Goal: Information Seeking & Learning: Learn about a topic

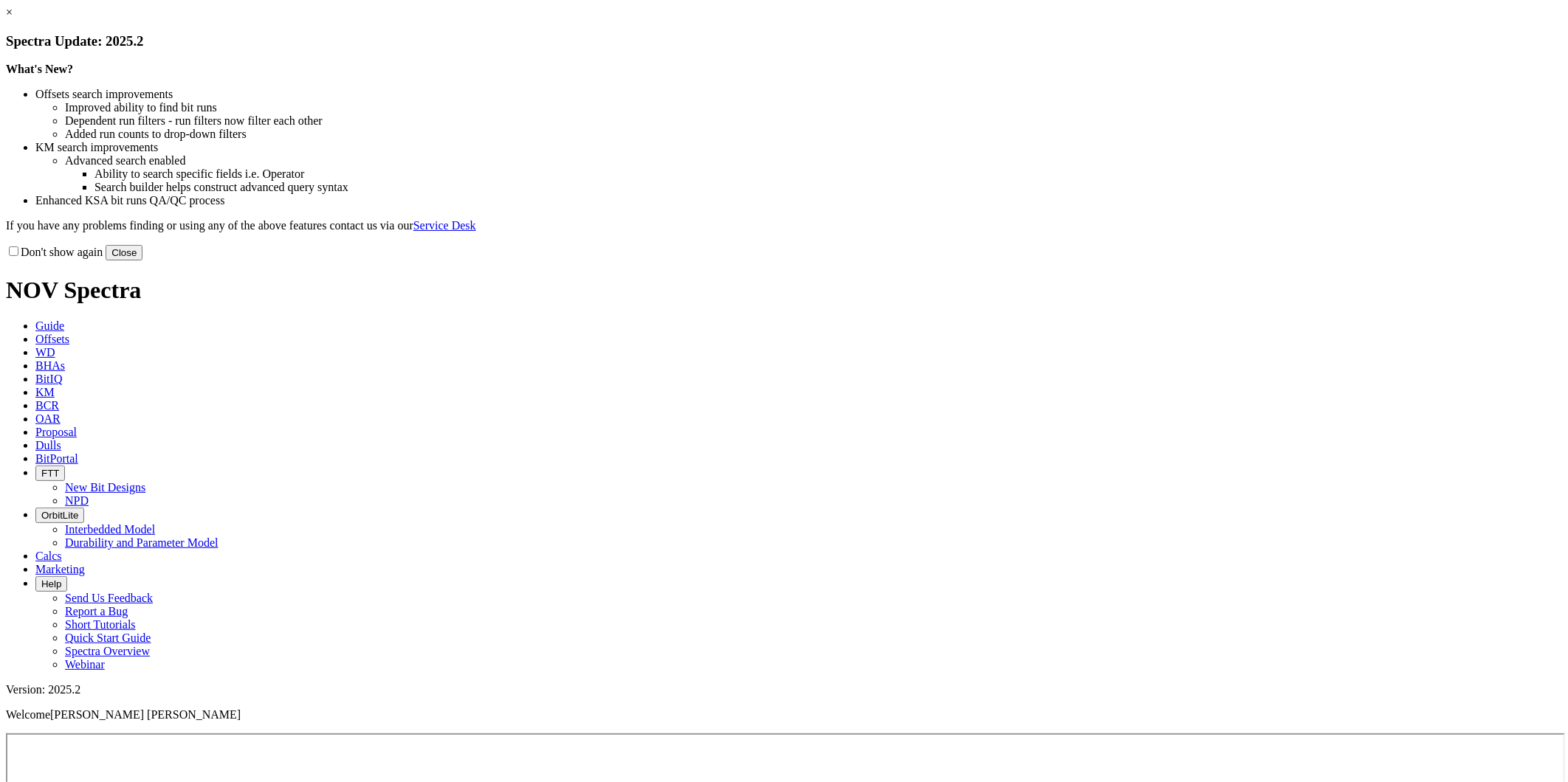
click at [12, 19] on link "×" at bounding box center [9, 12] width 7 height 12
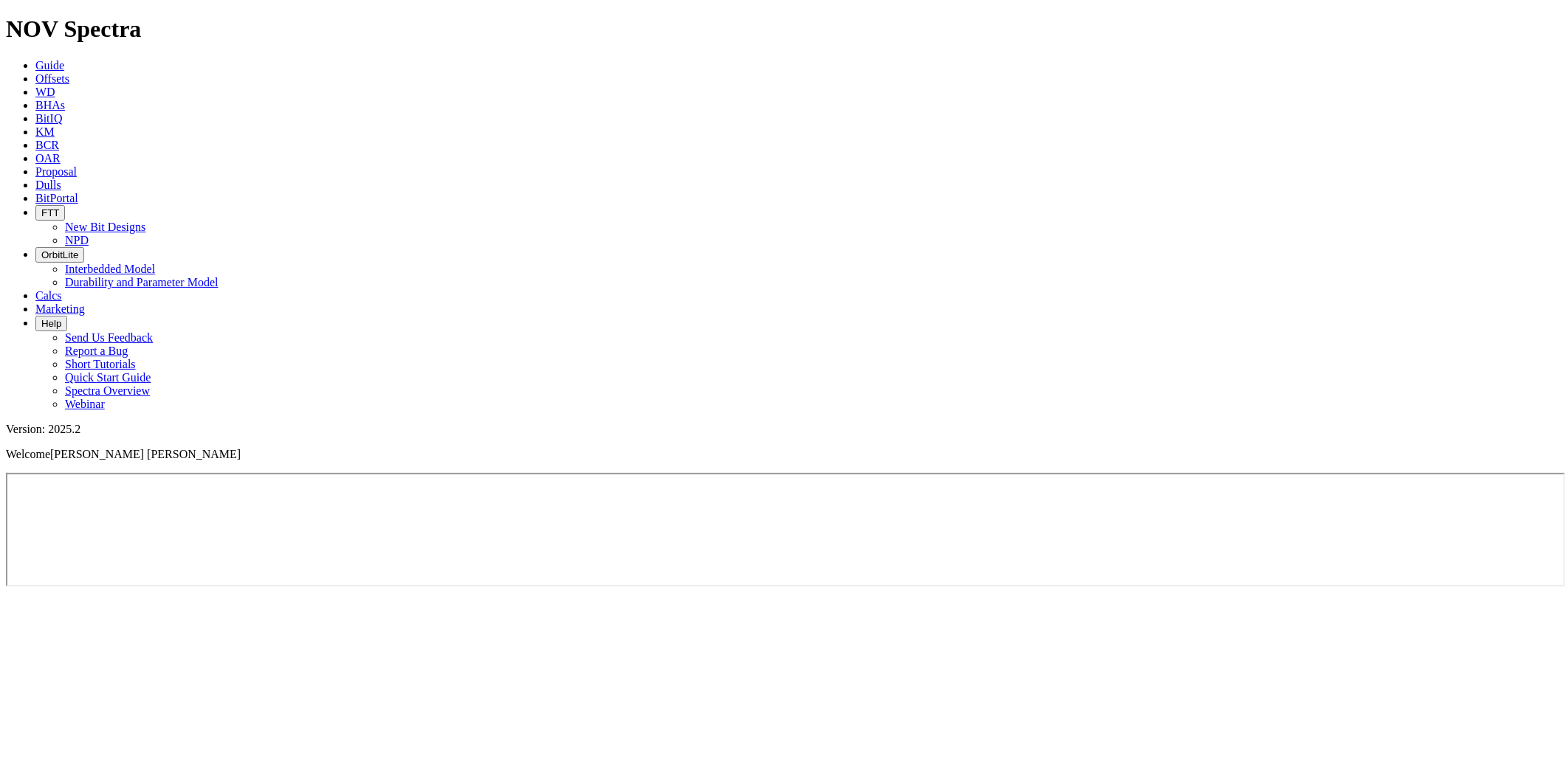
click at [78, 249] on span "OrbitLite" at bounding box center [60, 254] width 37 height 11
click at [70, 72] on link "Offsets" at bounding box center [53, 78] width 34 height 12
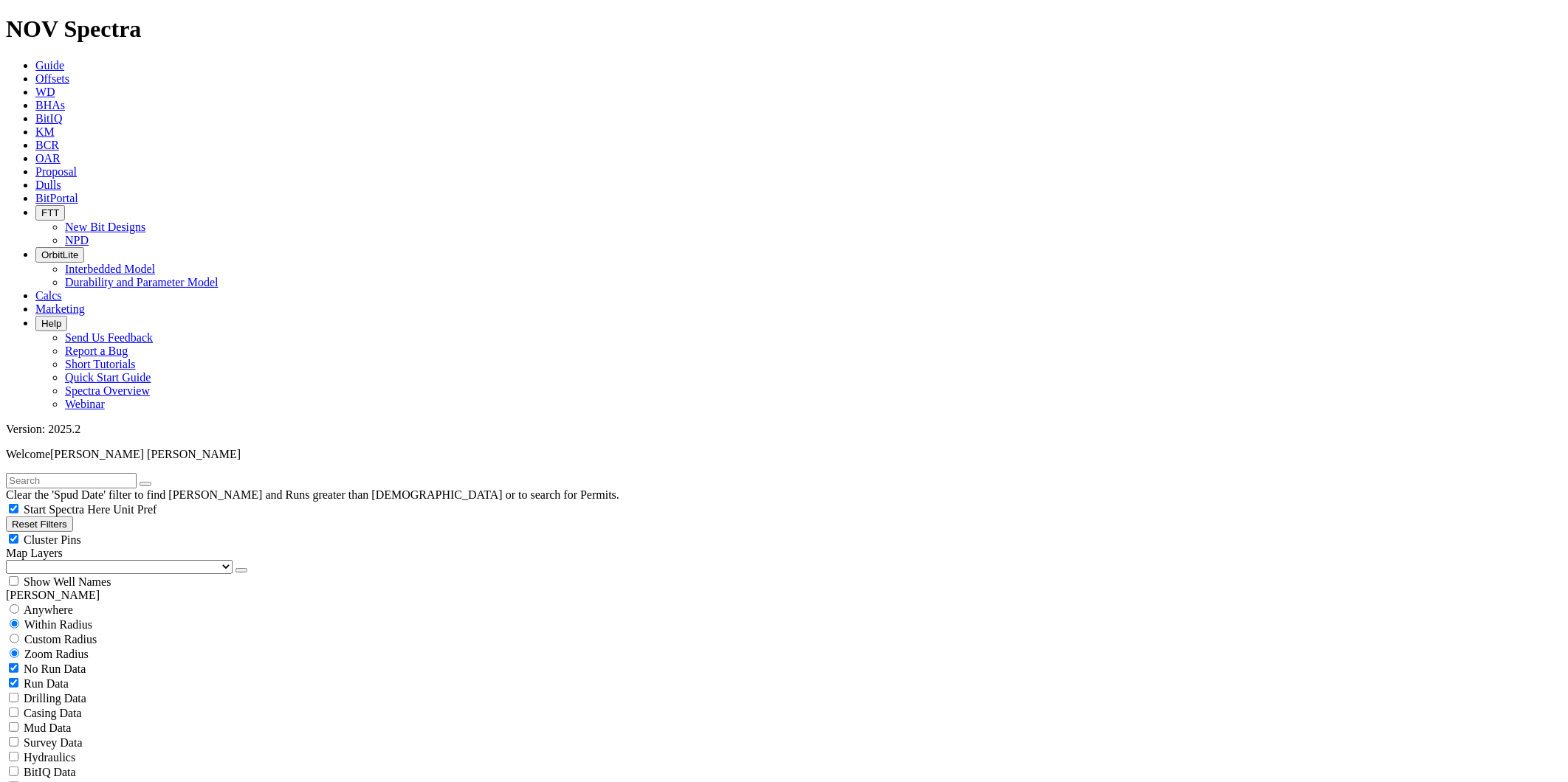
click at [136, 473] on input "text" at bounding box center [71, 480] width 131 height 15
type input "riptide"
click at [166, 482] on button "submit" at bounding box center [159, 484] width 12 height 5
click at [45, 517] on button "Reset Filters" at bounding box center [39, 524] width 67 height 15
click at [19, 604] on input "radio" at bounding box center [14, 609] width 9 height 9
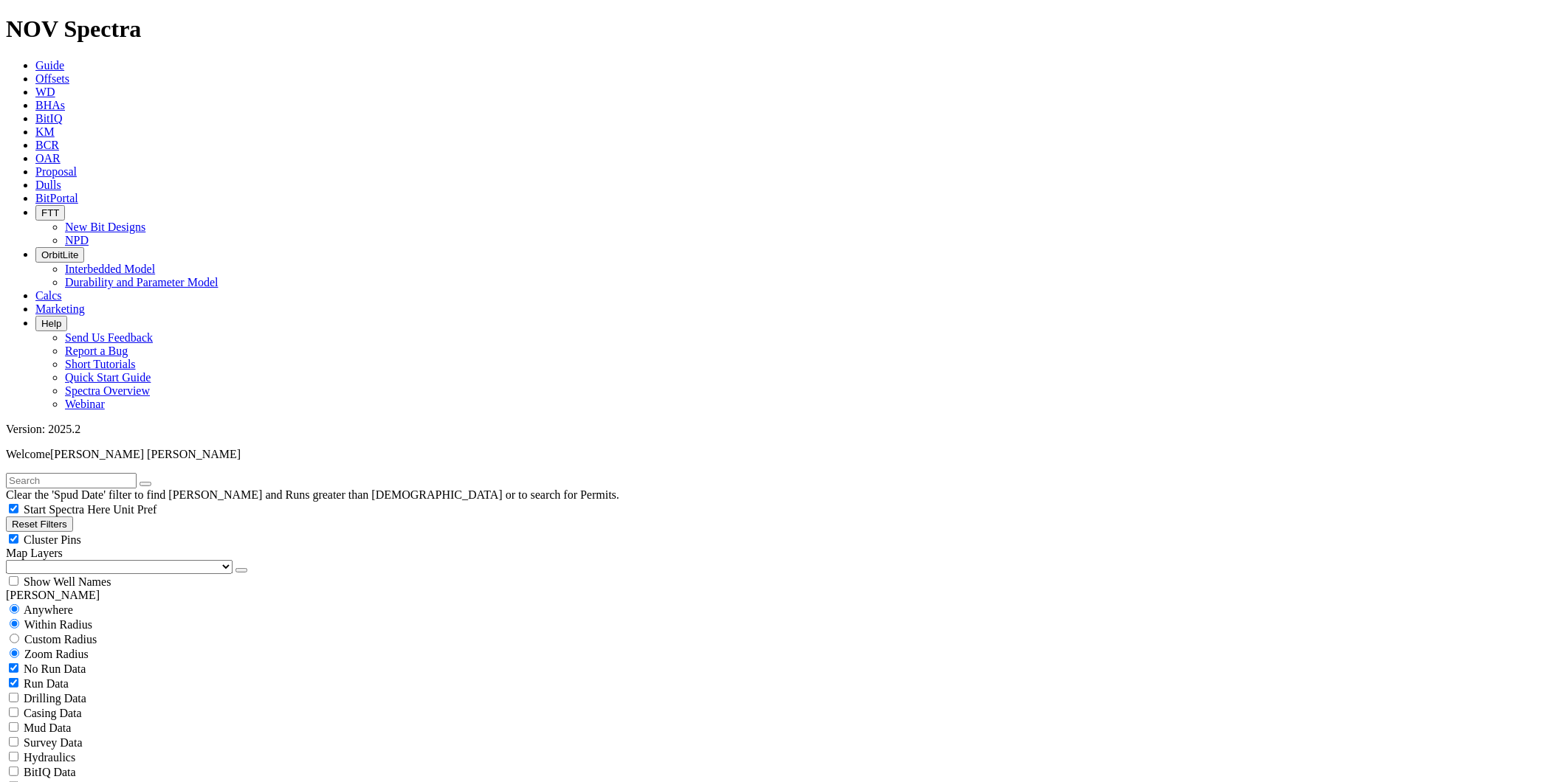
radio input "true"
radio input "false"
click at [120, 473] on input "text" at bounding box center [71, 480] width 131 height 15
type input "riptide"
radio input "false"
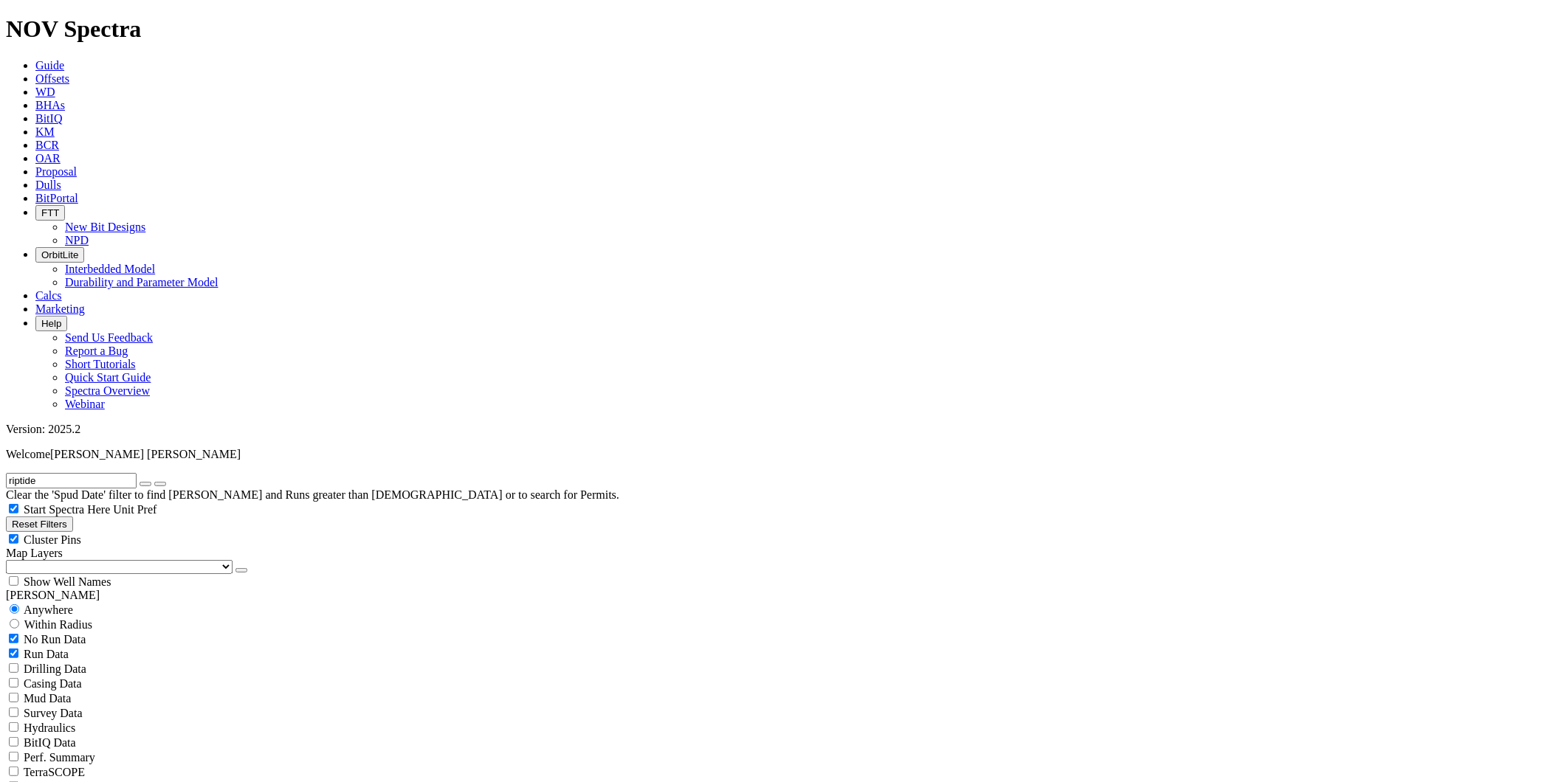
radio input "true"
drag, startPoint x: 104, startPoint y: 65, endPoint x: -4, endPoint y: 70, distance: 108.1
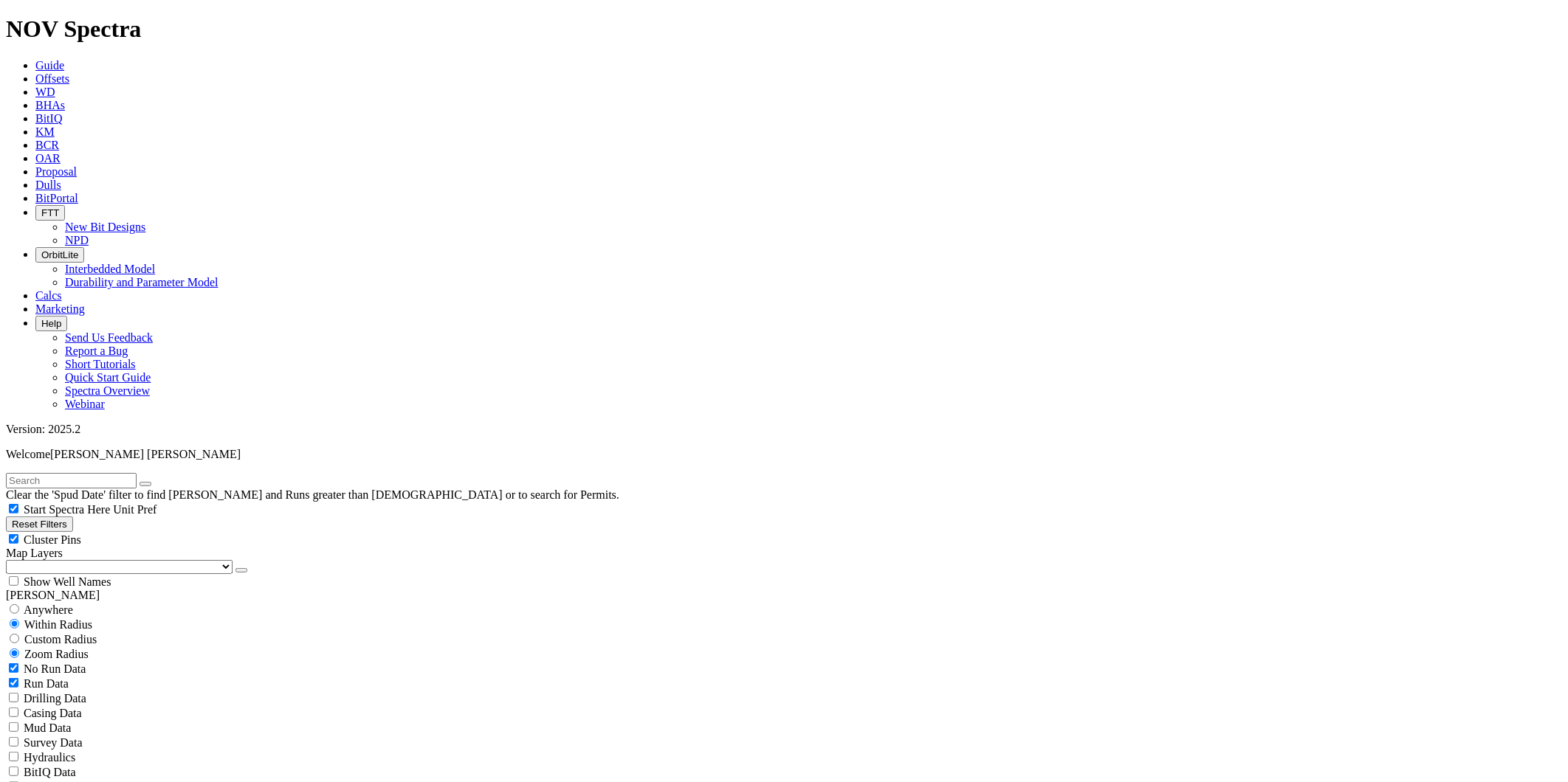
scroll to position [547, 0]
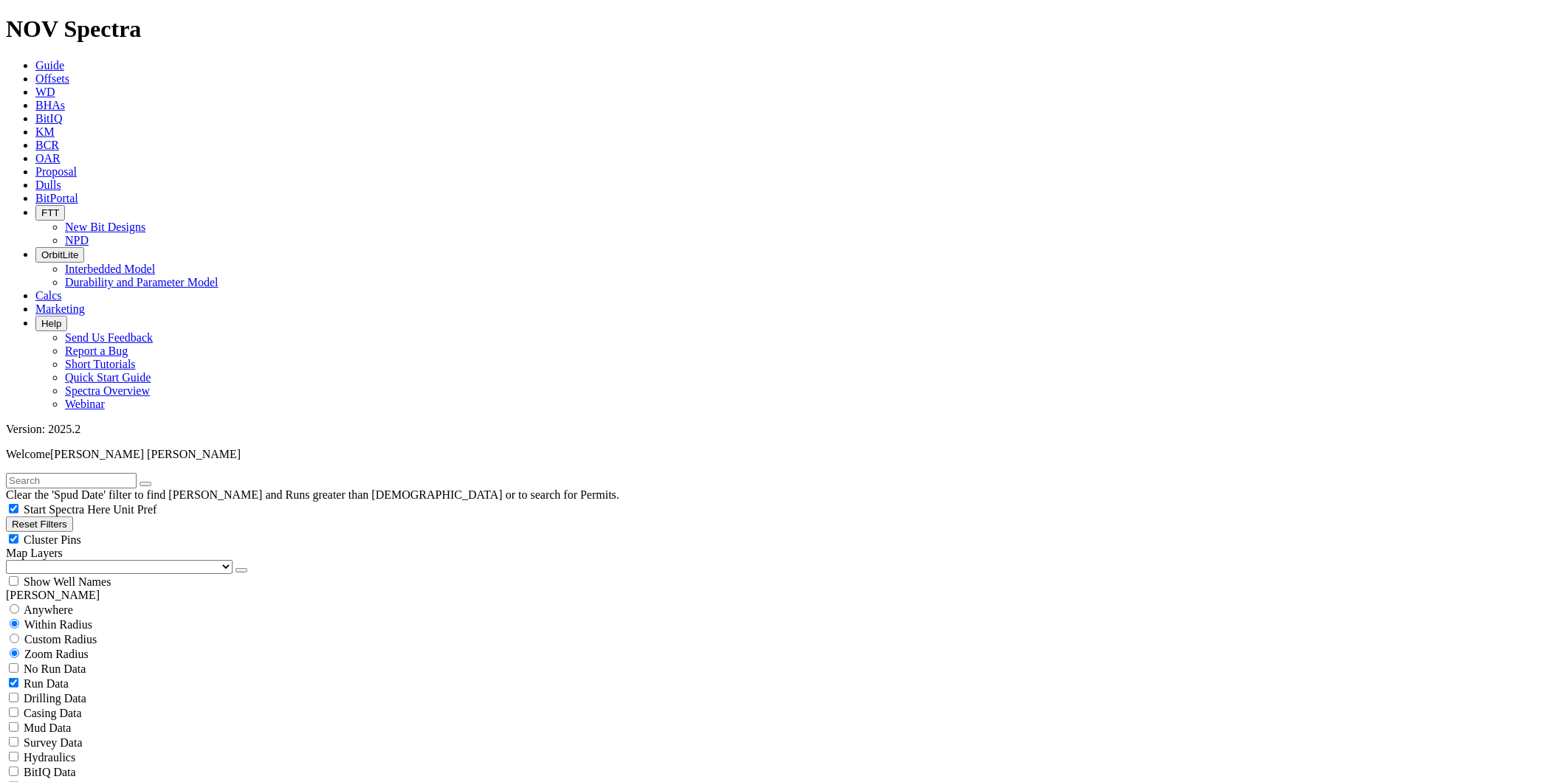
checkbox input "false"
select select "? number:12.25 ?"
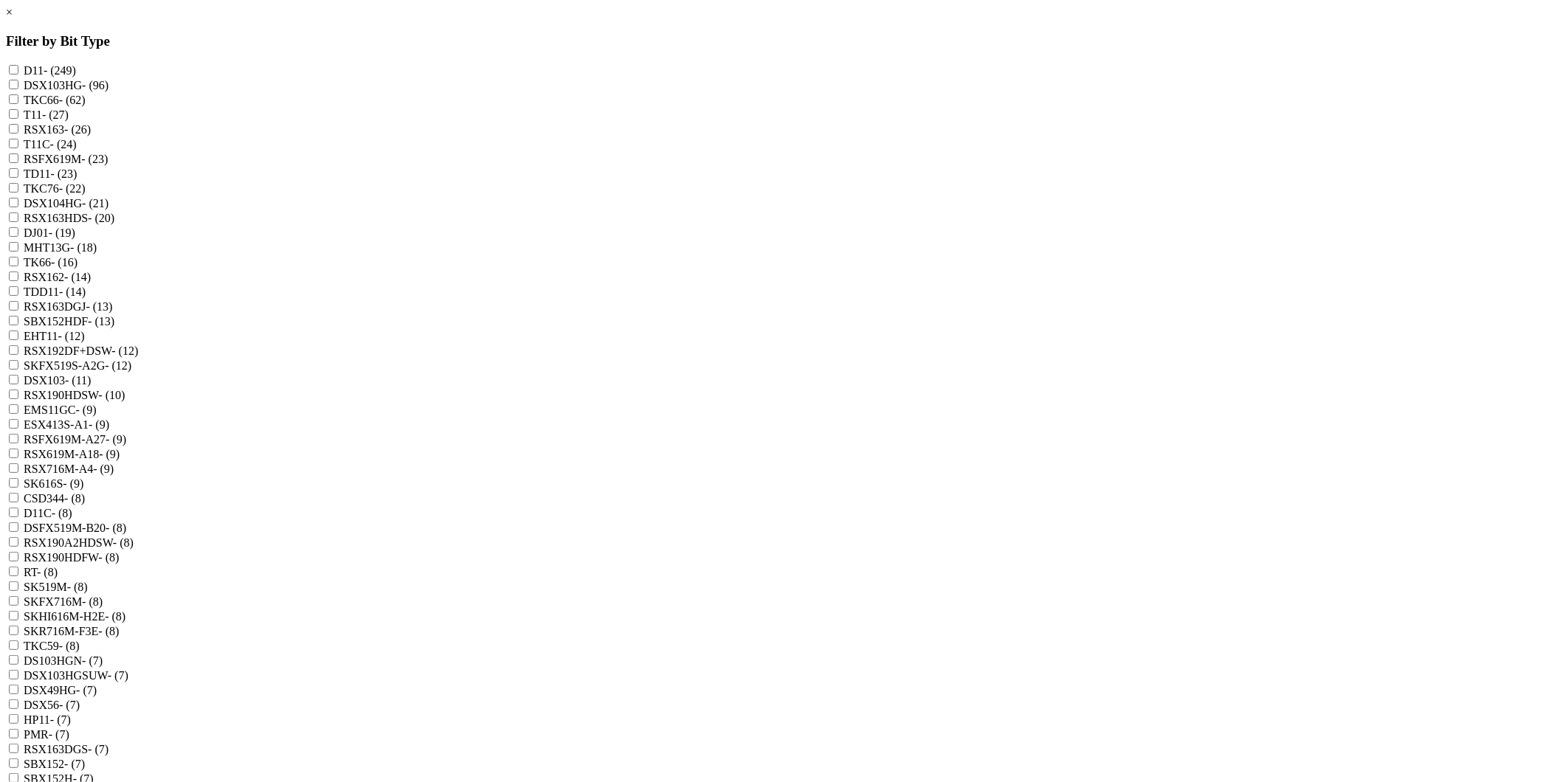
scroll to position [218, 0]
click at [19, 611] on input "SKHI616M-H2E - (8)" at bounding box center [13, 616] width 9 height 9
checkbox input "true"
click at [1051, 183] on div "× Filter by Bit Type D11 - (249) DSX103HG - (96) TKC66 - (62) T11 - (27) RSX163…" at bounding box center [784, 780] width 1556 height 1548
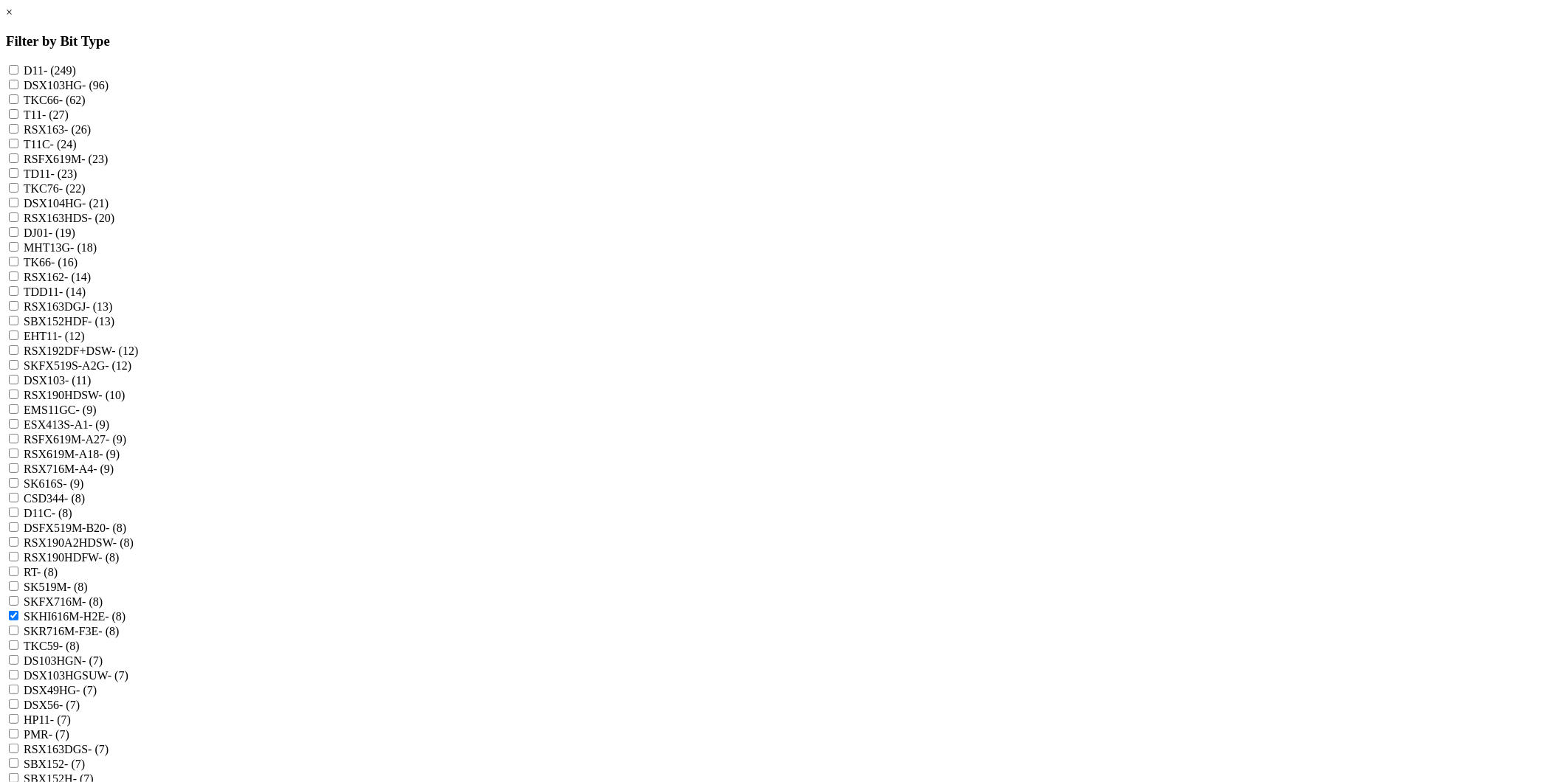
click at [19, 266] on input "TK66 - (16)" at bounding box center [13, 261] width 9 height 9
checkbox input "true"
click at [19, 104] on input "TKC66 - (62)" at bounding box center [13, 99] width 9 height 9
checkbox input "true"
click at [19, 487] on input "SK616S - (9)" at bounding box center [13, 483] width 9 height 9
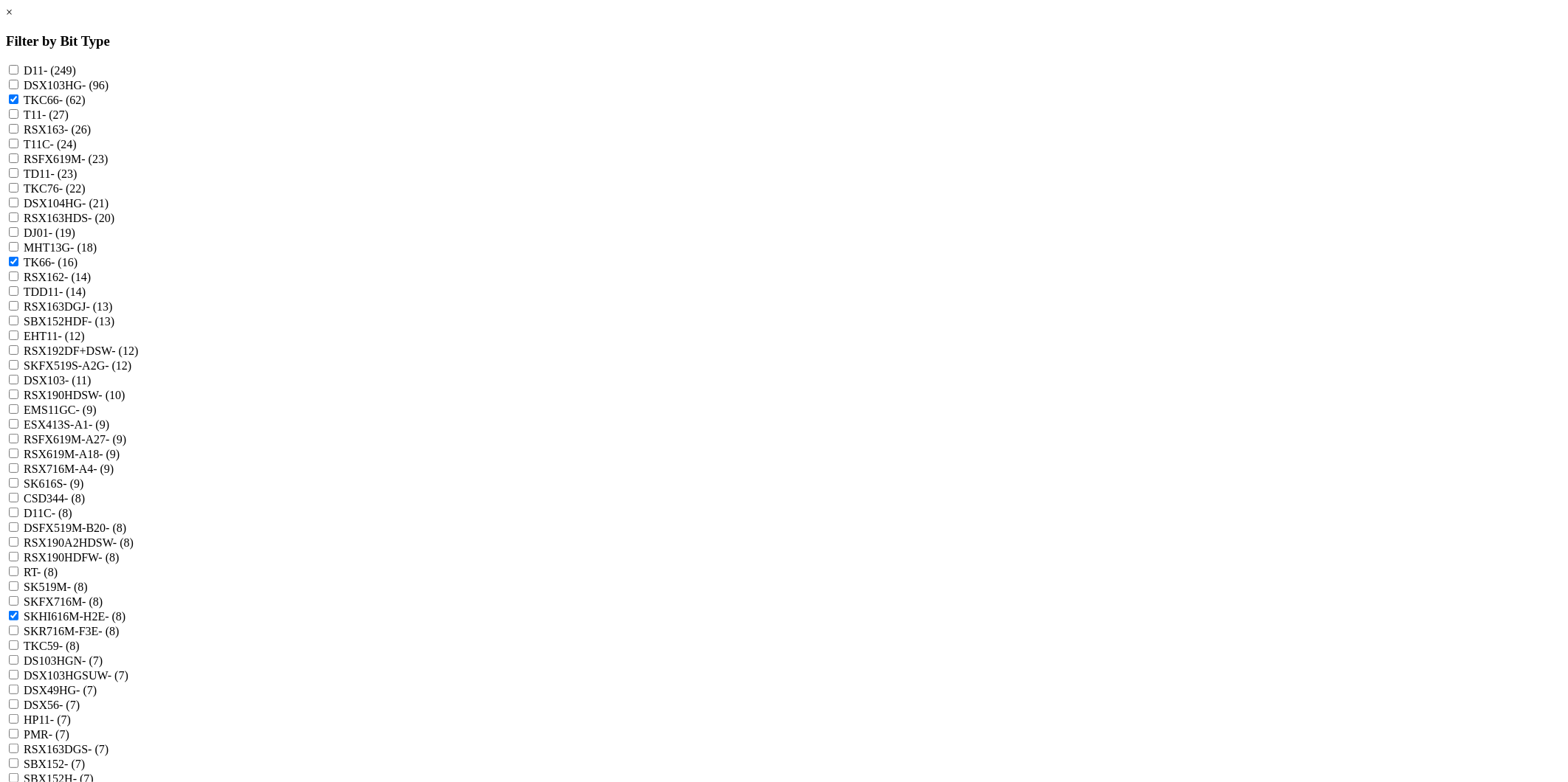
checkbox input "true"
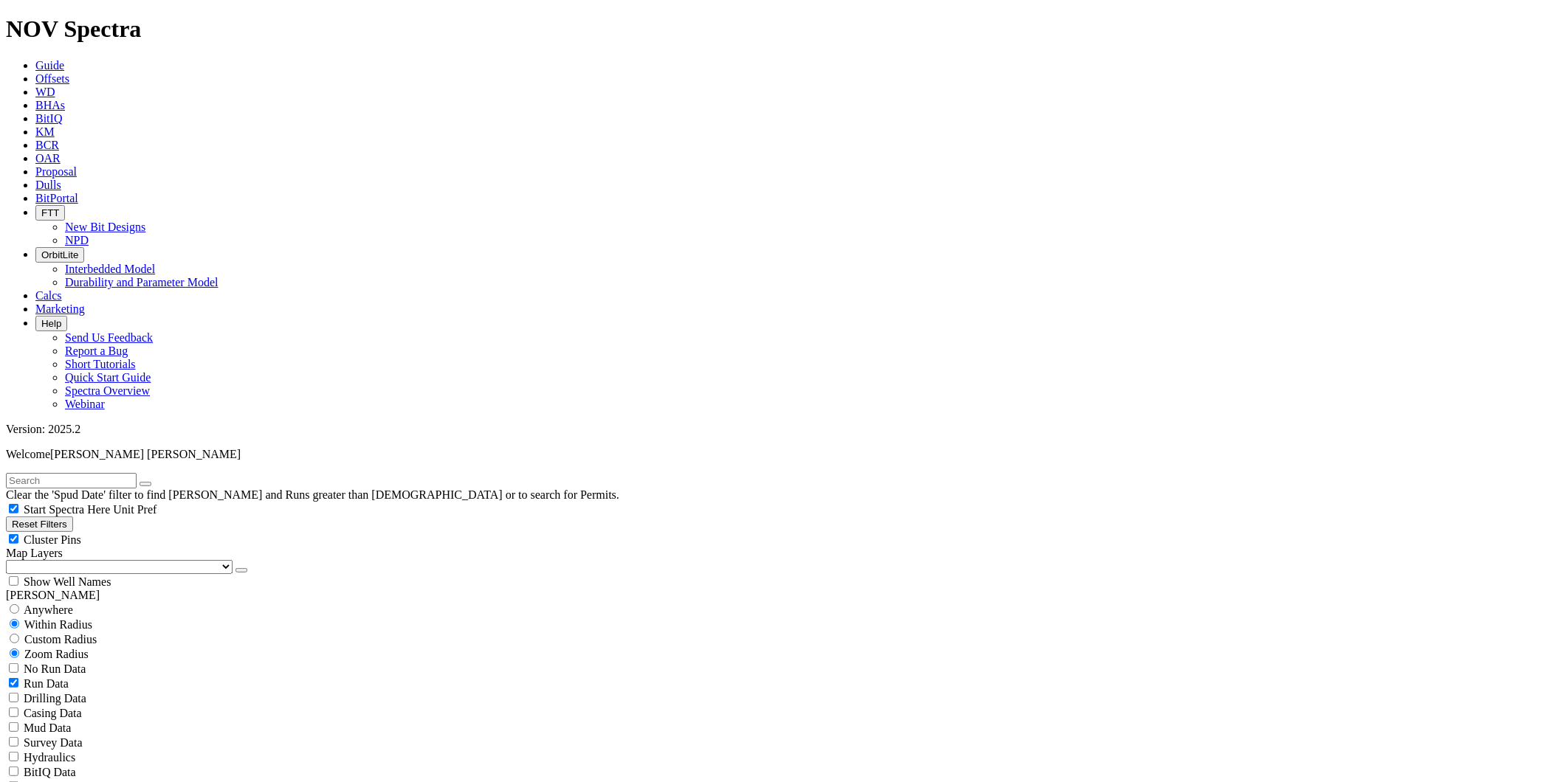
scroll to position [164, 0]
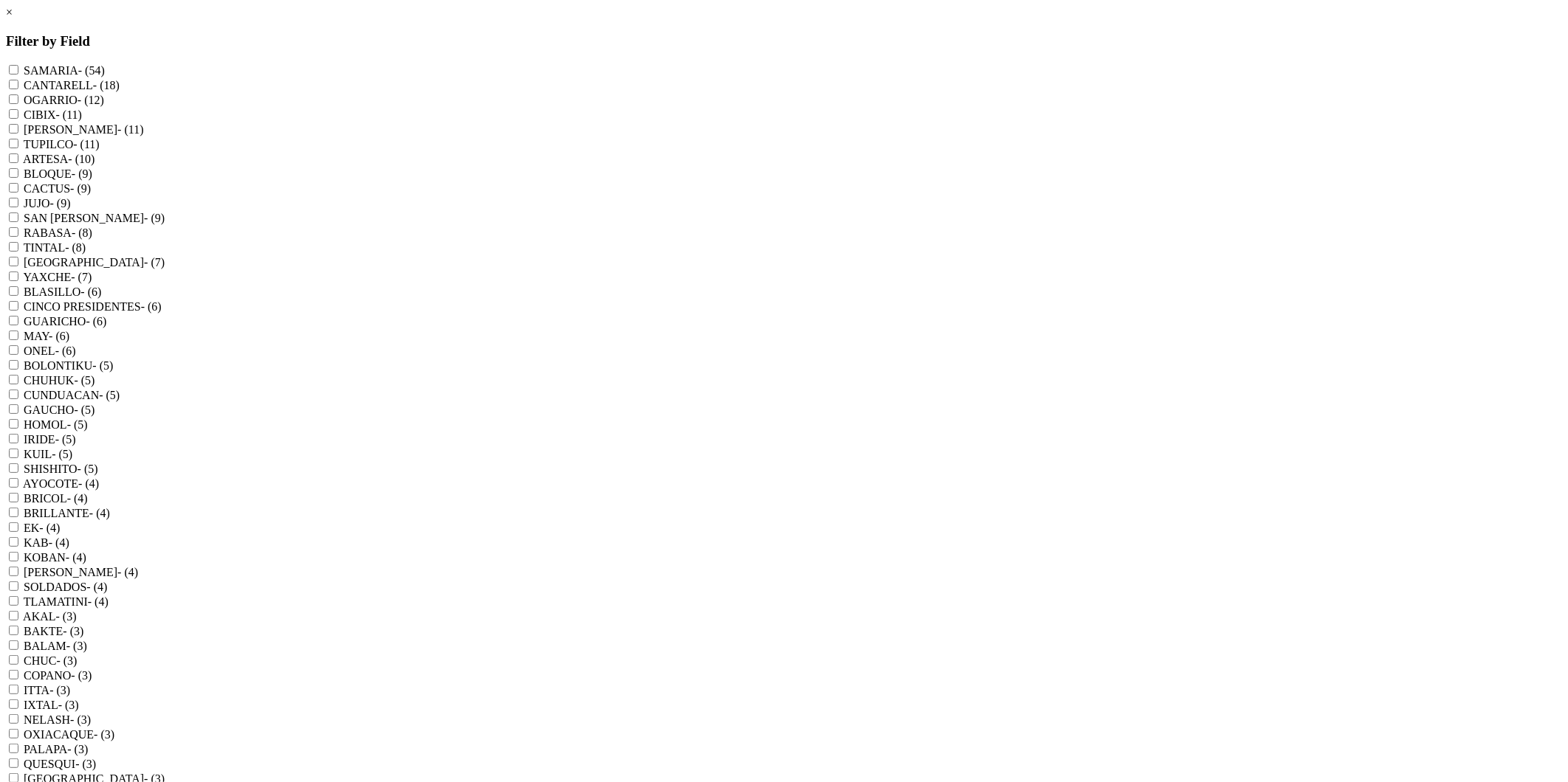
scroll to position [328, 0]
click at [19, 640] on input "BALAM - (3)" at bounding box center [13, 645] width 9 height 9
checkbox input "true"
click at [19, 522] on input "EK - (4)" at bounding box center [13, 527] width 9 height 9
checkbox input "true"
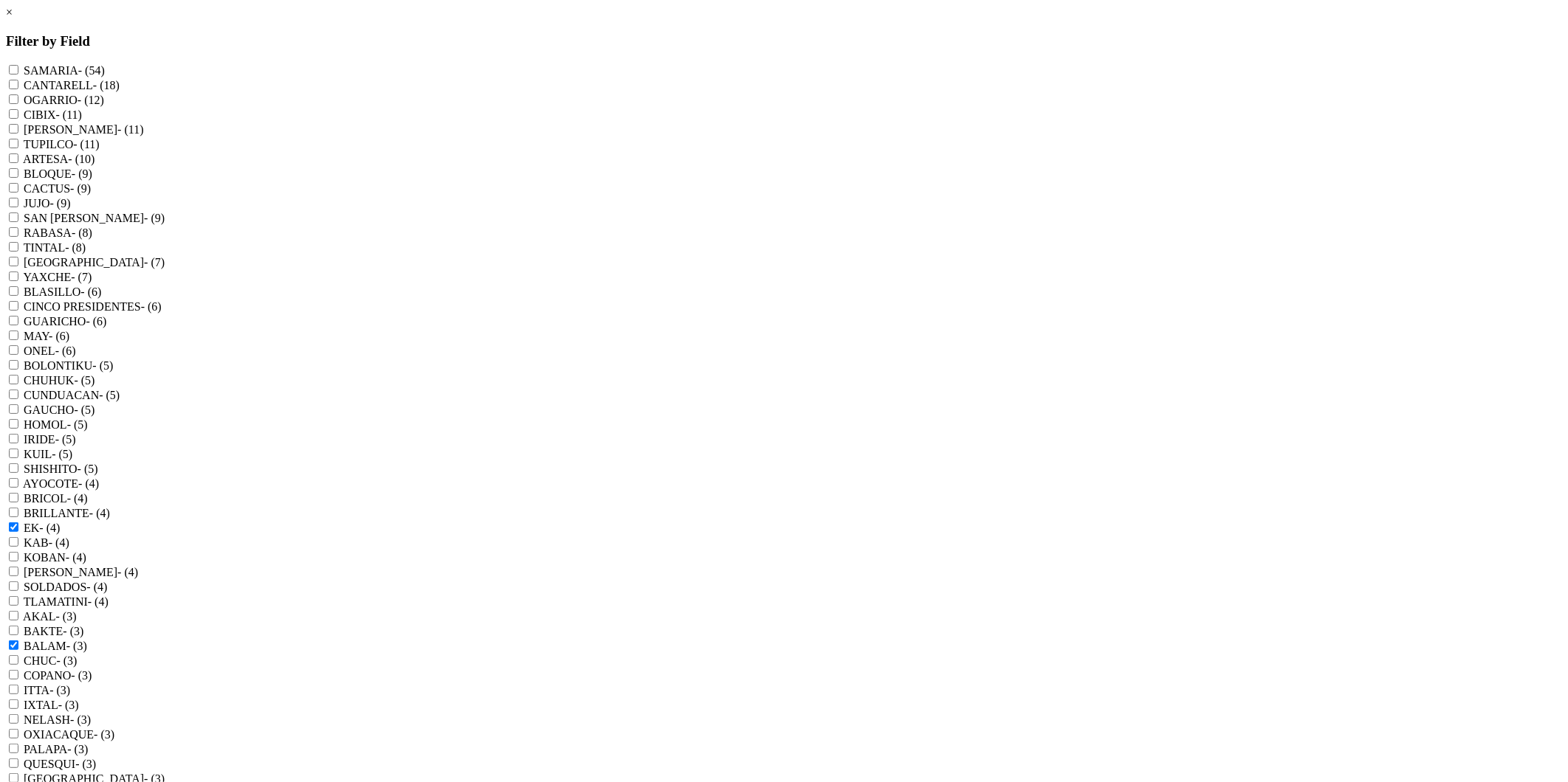
click at [19, 699] on input "IXTAL - (3)" at bounding box center [13, 704] width 9 height 9
checkbox input "true"
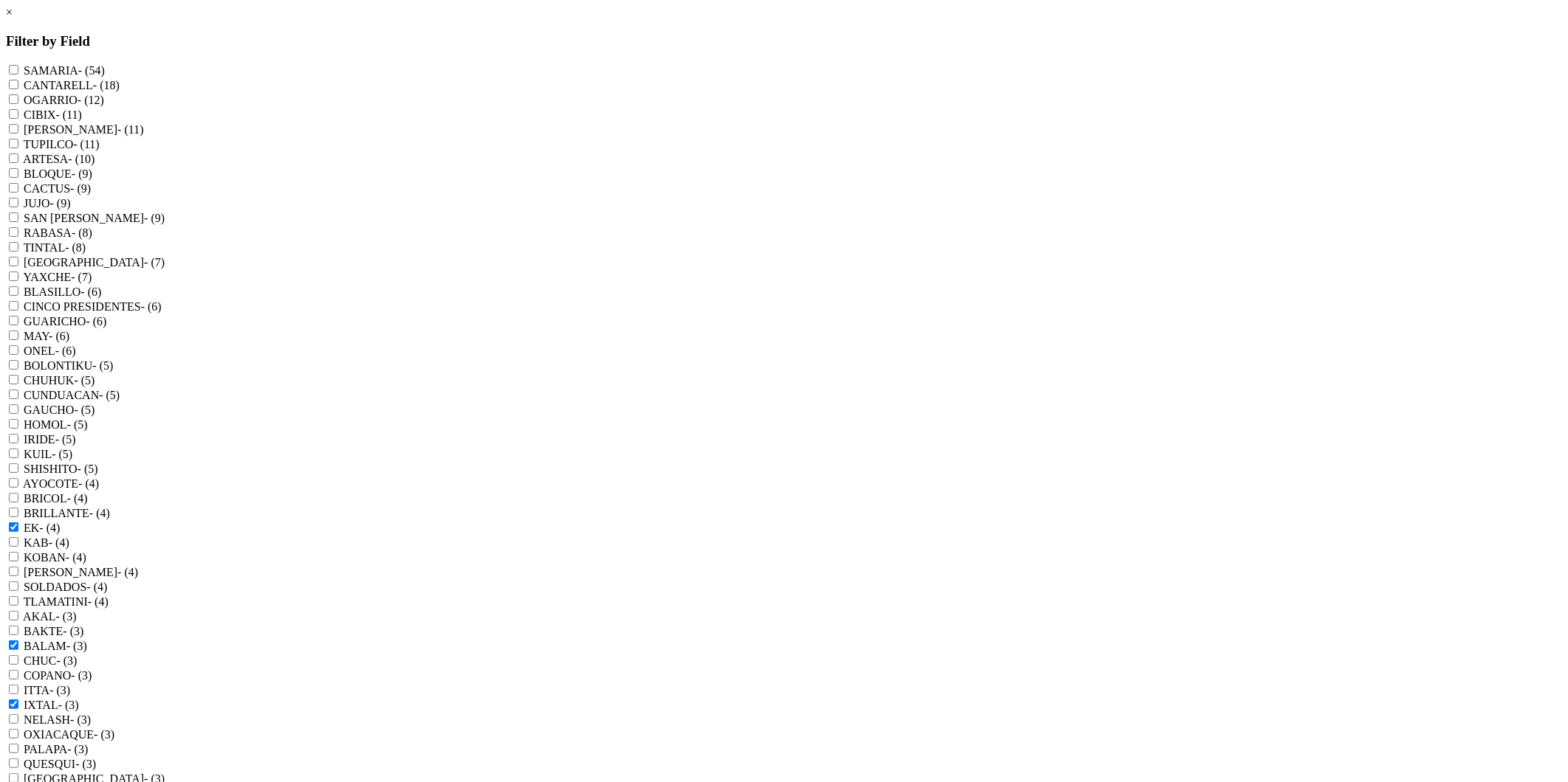
checkbox input "true"
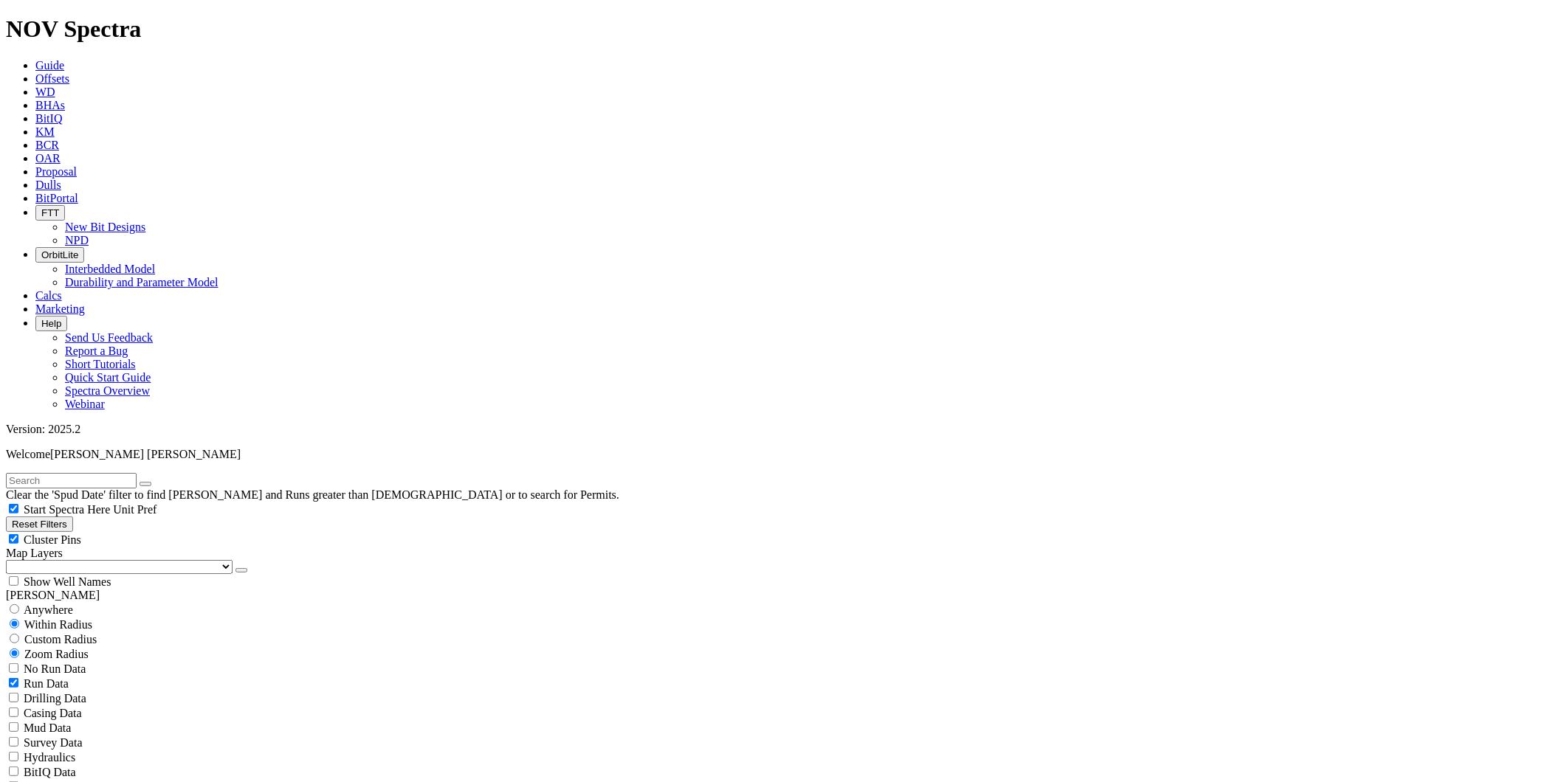
scroll to position [382, 0]
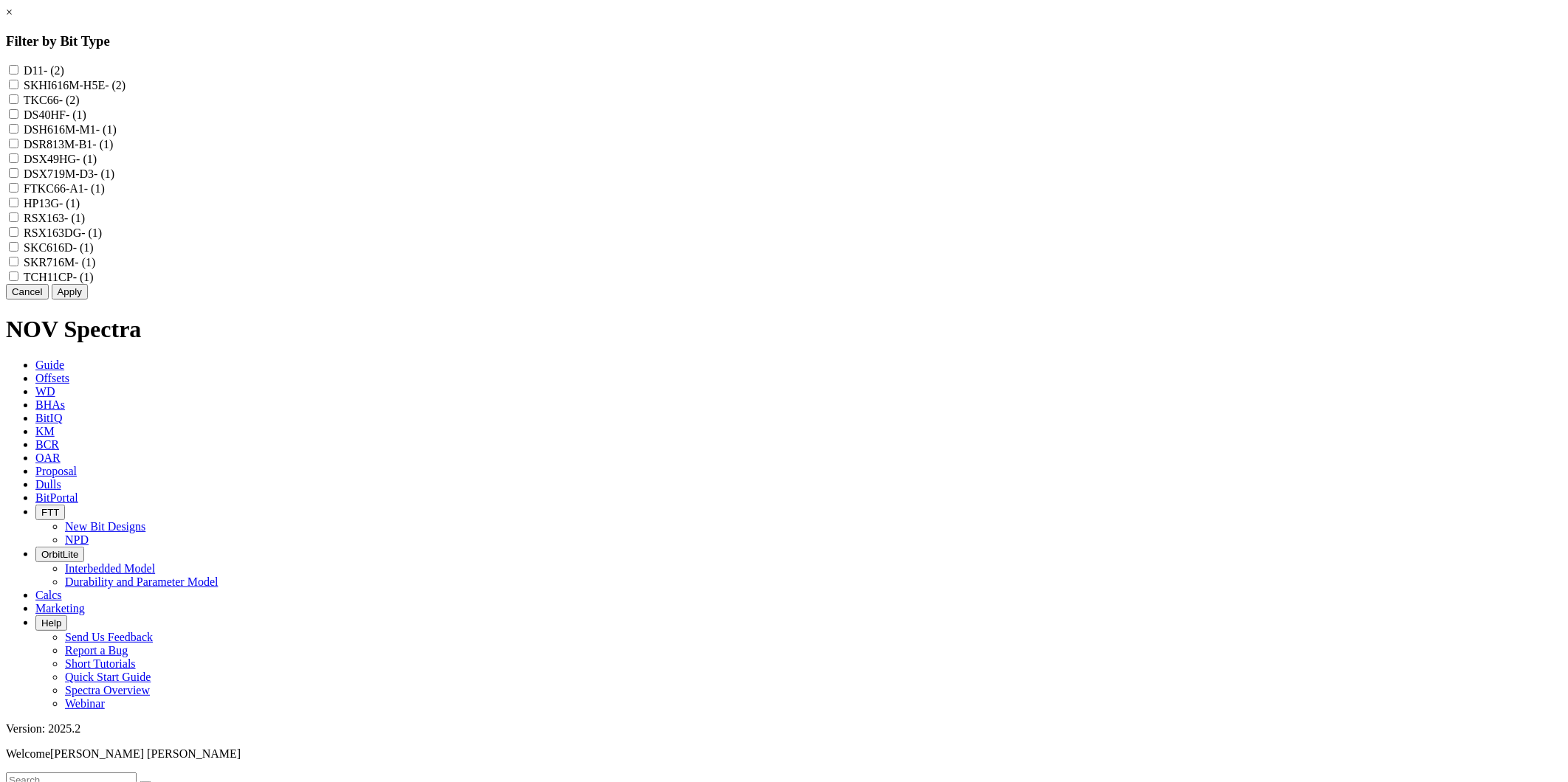
click at [19, 251] on input "SKC616D - (1)" at bounding box center [13, 247] width 9 height 9
checkbox input "true"
click at [19, 104] on input "TKC66 - (2)" at bounding box center [13, 99] width 9 height 9
checkbox input "true"
click at [19, 88] on input "SKHI616M-H5E - (2)" at bounding box center [13, 84] width 9 height 9
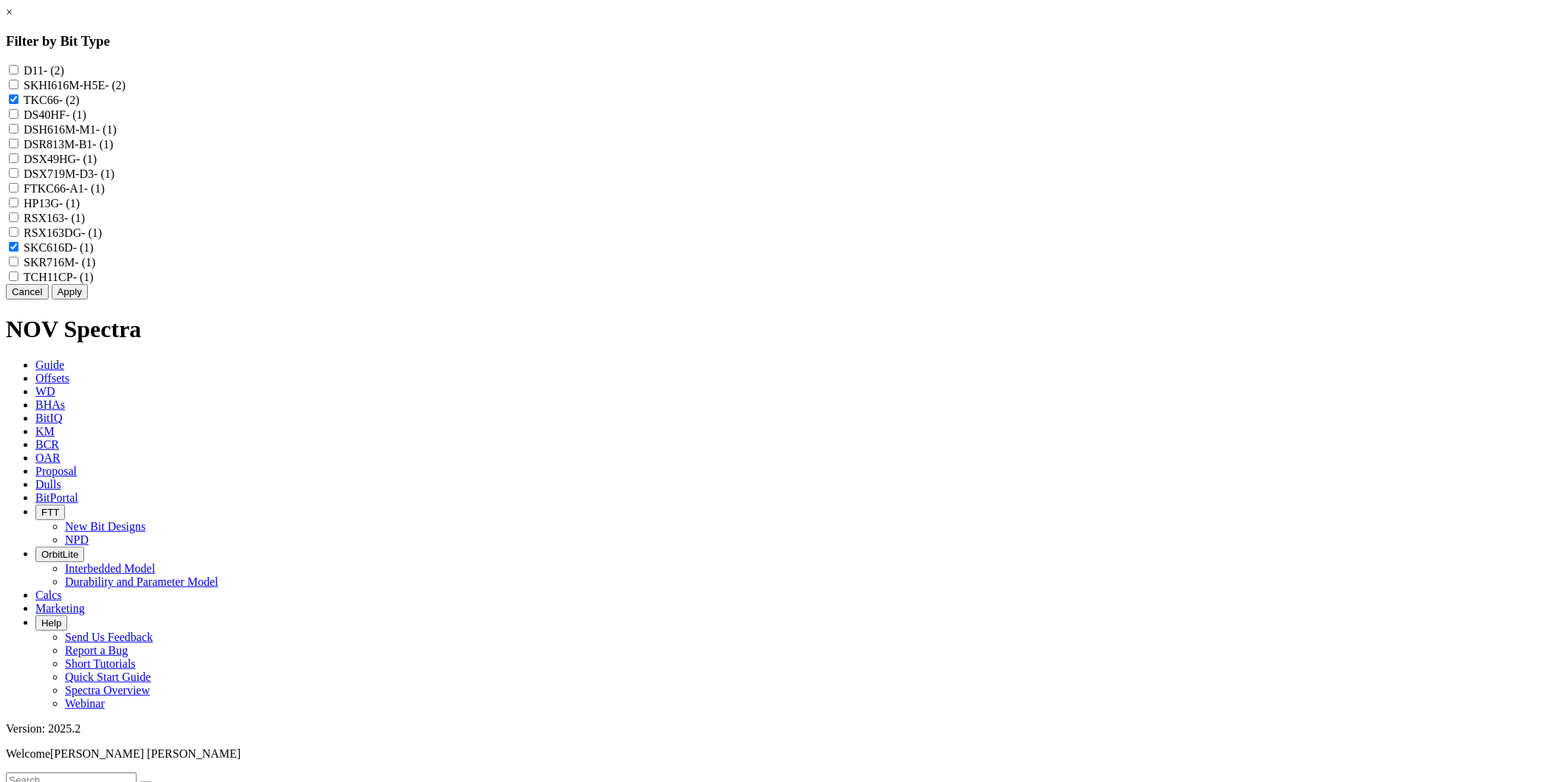
checkbox input "true"
click at [19, 193] on input "FTKC66-A1 - (1)" at bounding box center [13, 188] width 9 height 9
checkbox input "true"
click at [88, 299] on button "Apply" at bounding box center [70, 292] width 36 height 15
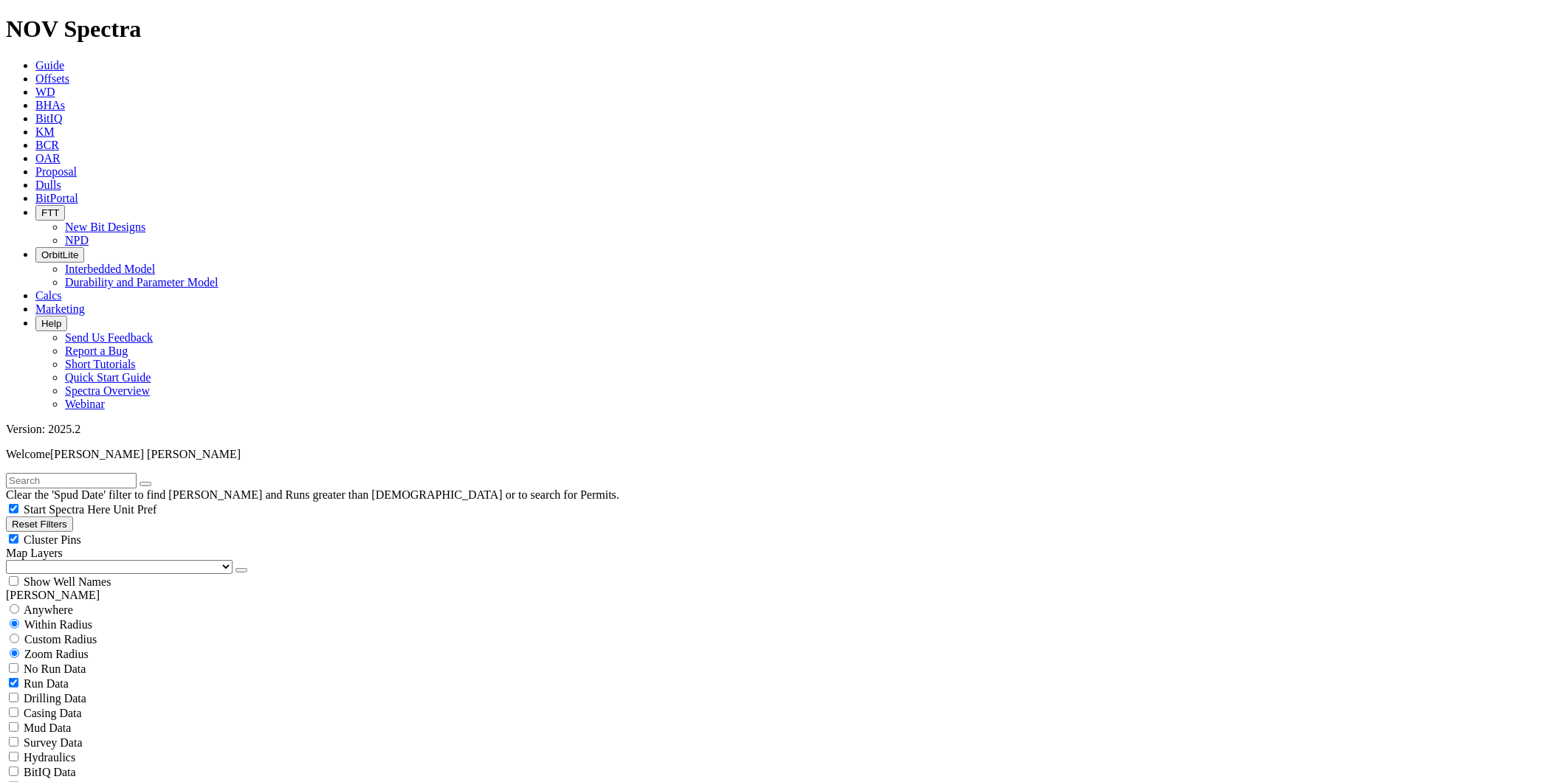
drag, startPoint x: 1223, startPoint y: 763, endPoint x: 1223, endPoint y: 733, distance: 30.0
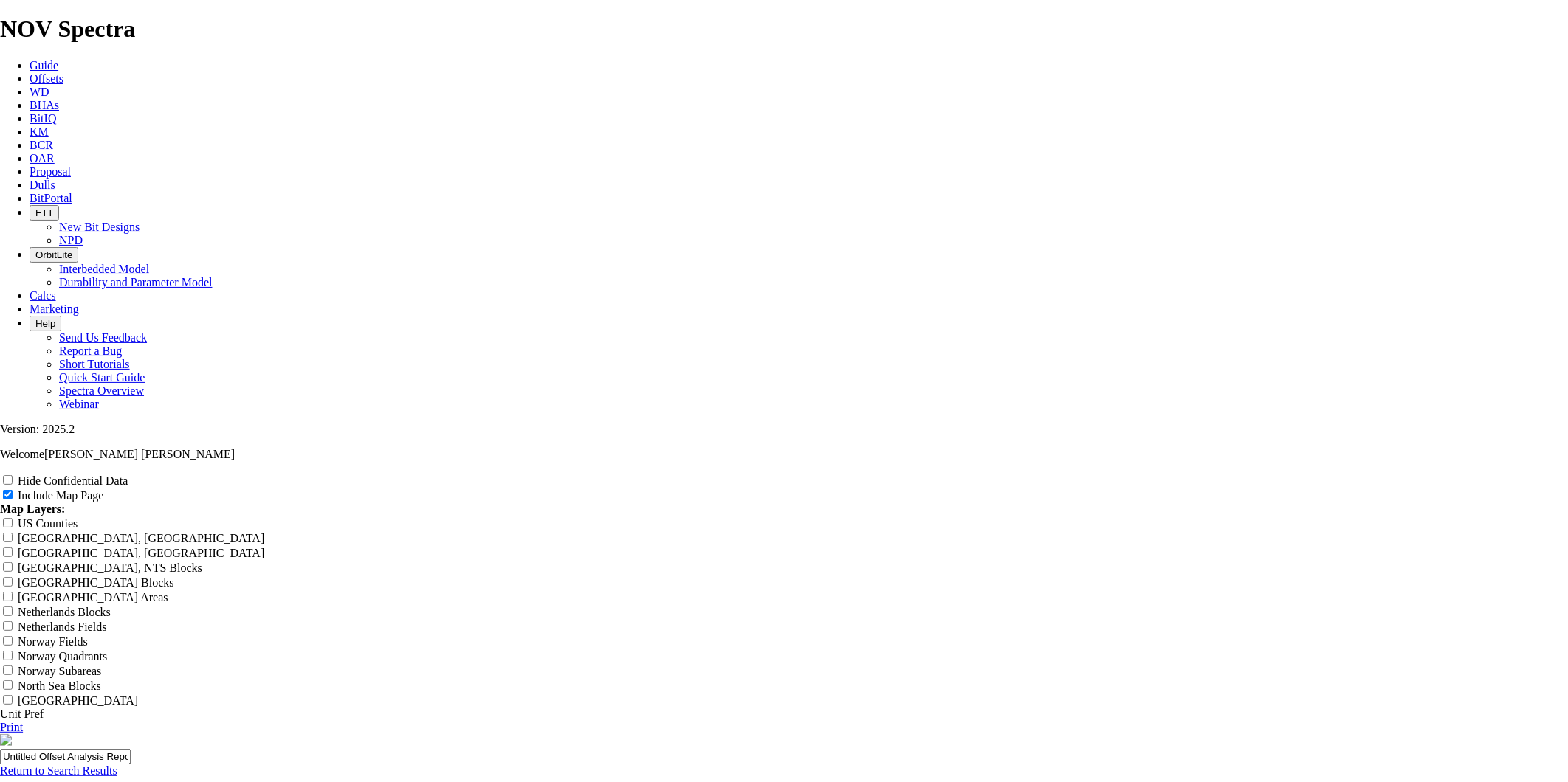
scroll to position [1749, 0]
radio input "true"
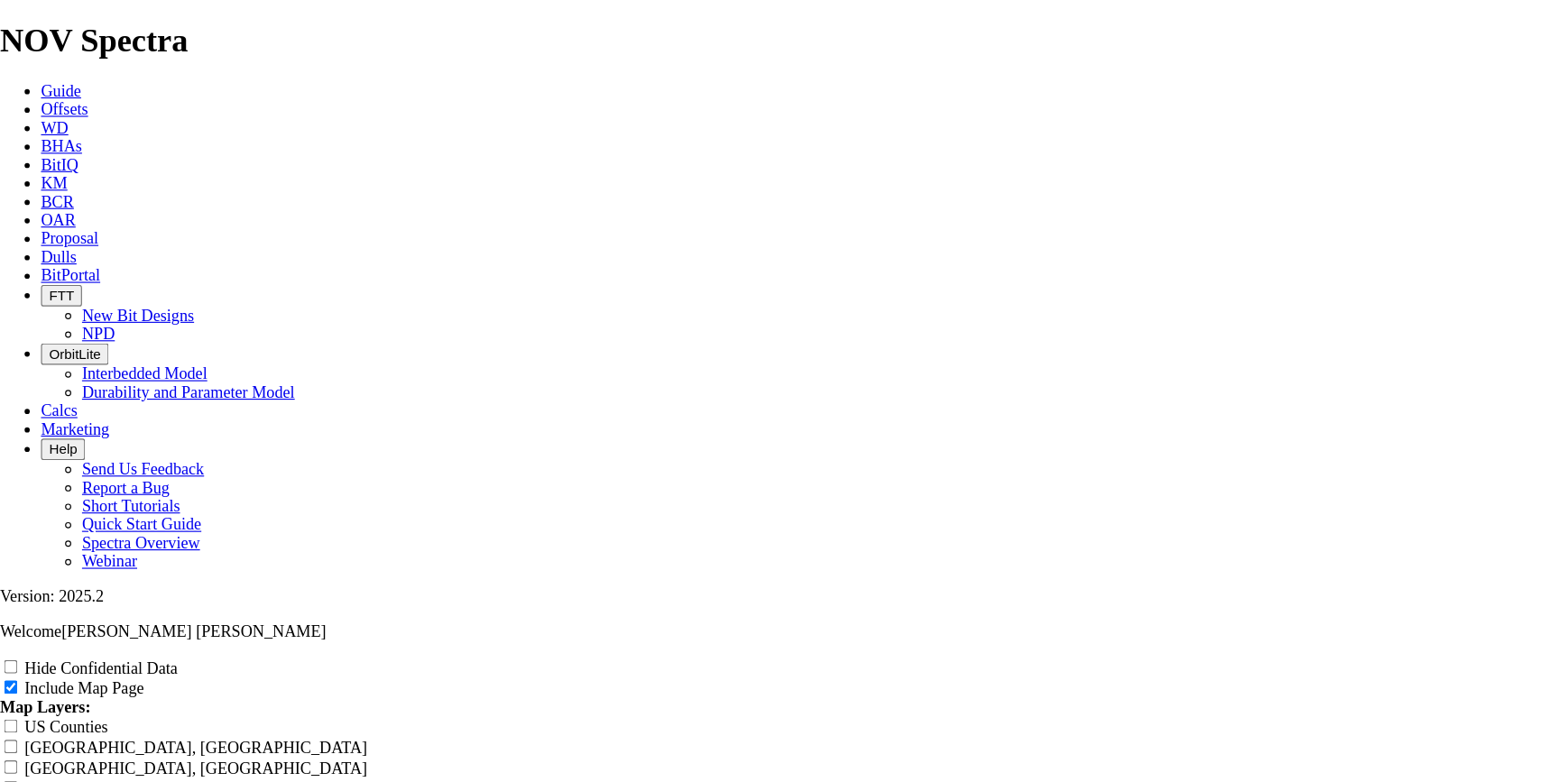
scroll to position [2273, 0]
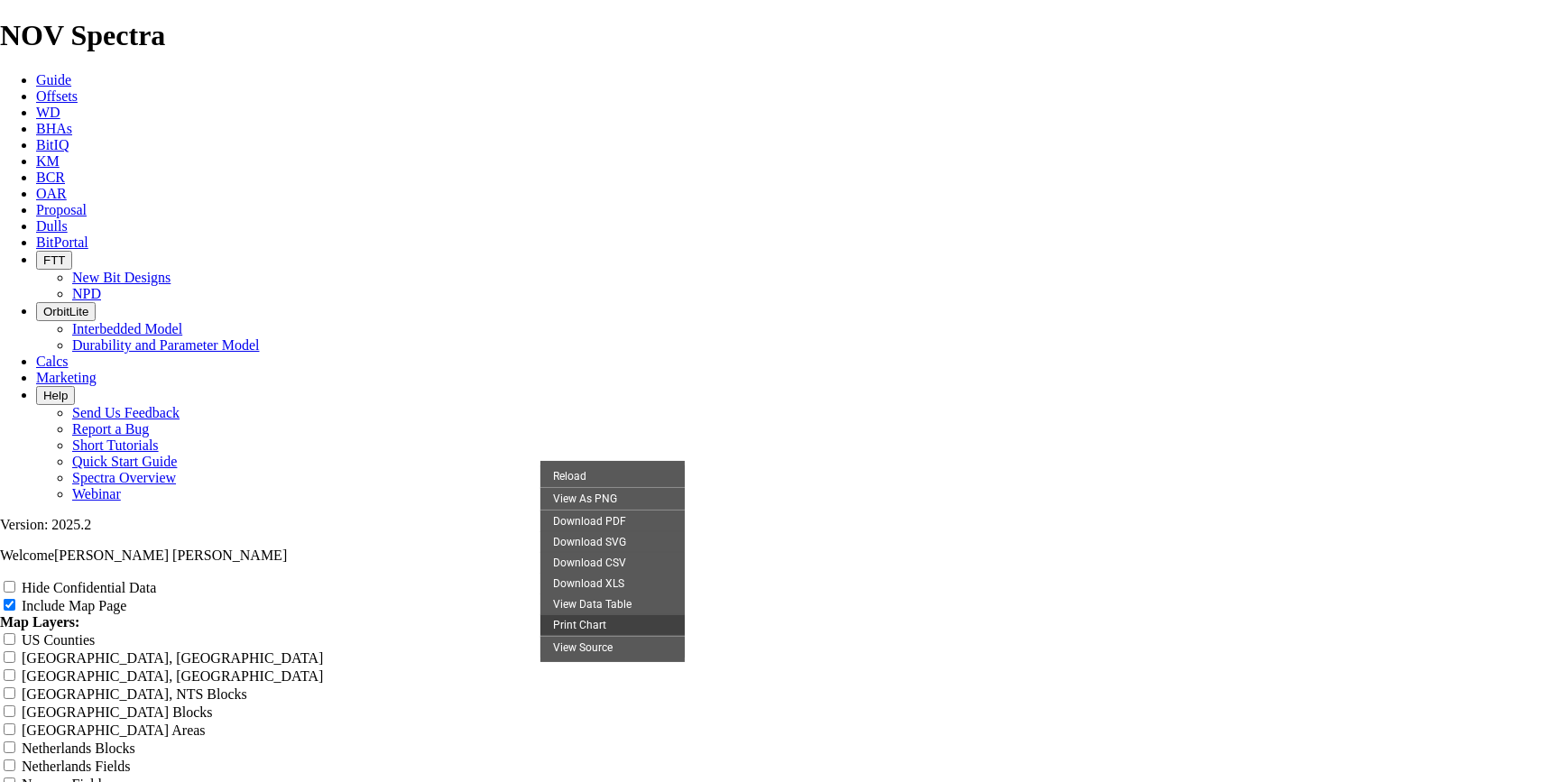
click at [599, 635] on div "Print Chart" at bounding box center [612, 625] width 145 height 21
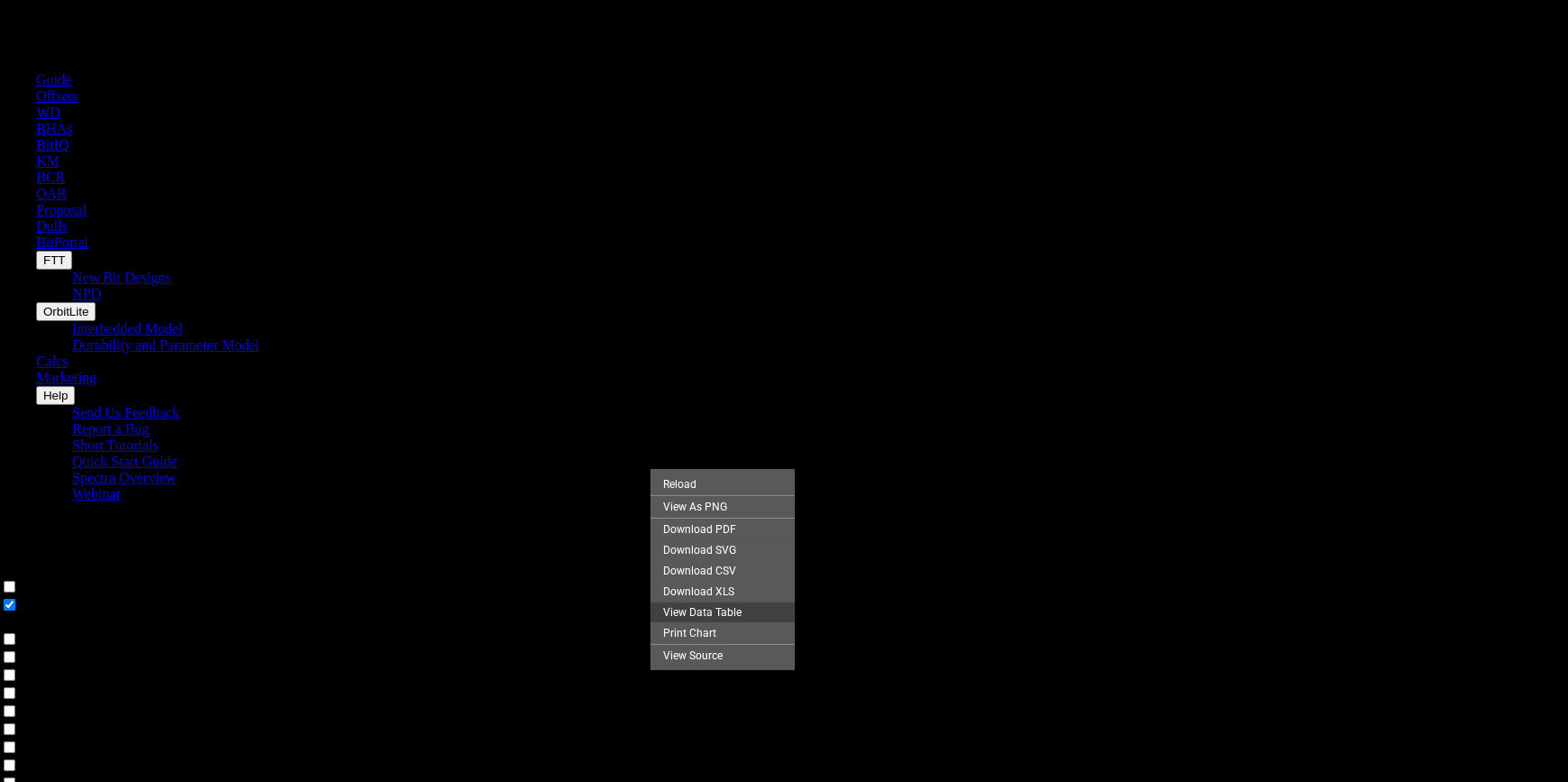
click at [714, 622] on div "View Data Table" at bounding box center [723, 612] width 145 height 21
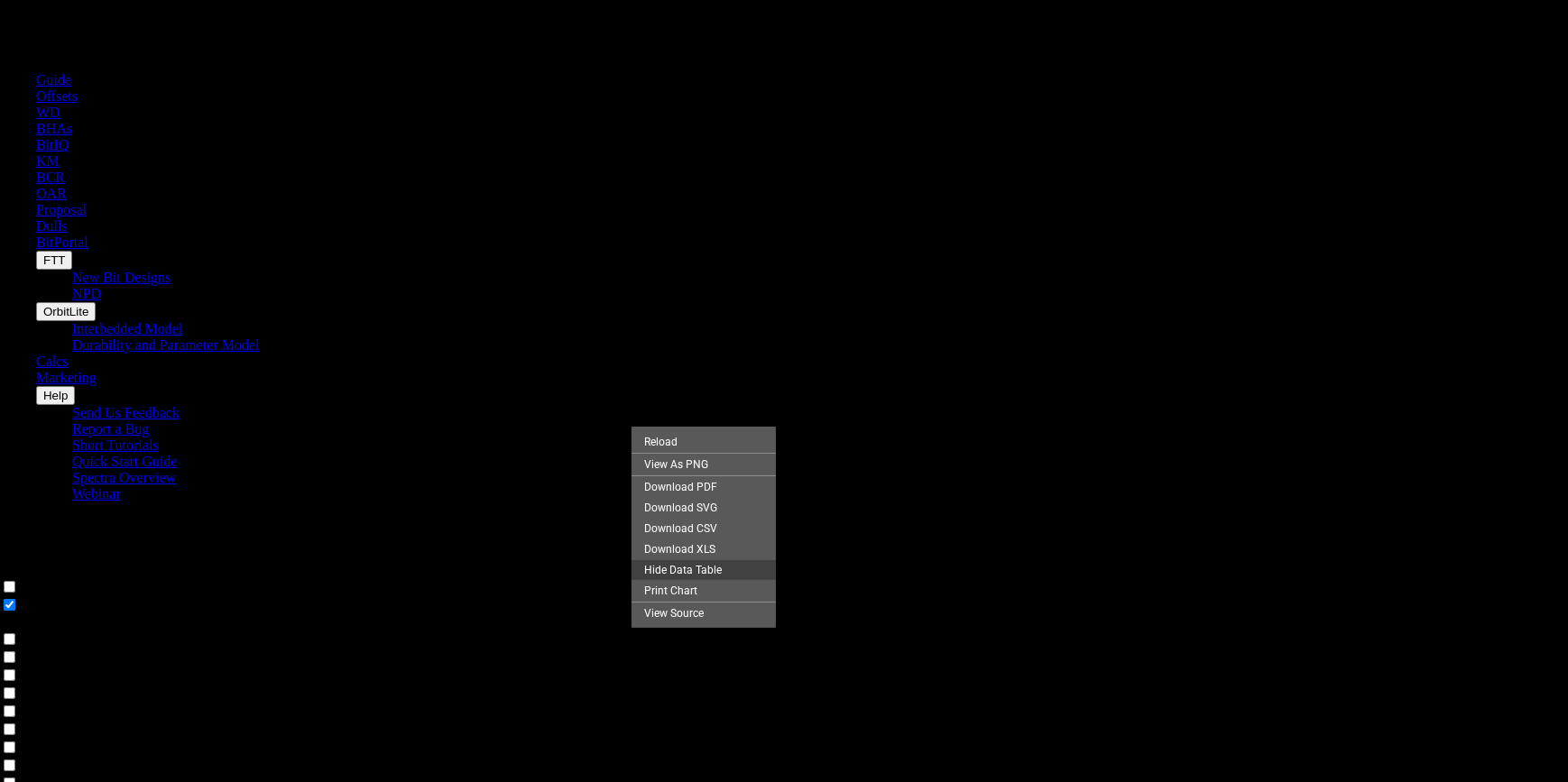
click at [691, 580] on div "Hide Data Table" at bounding box center [704, 569] width 145 height 21
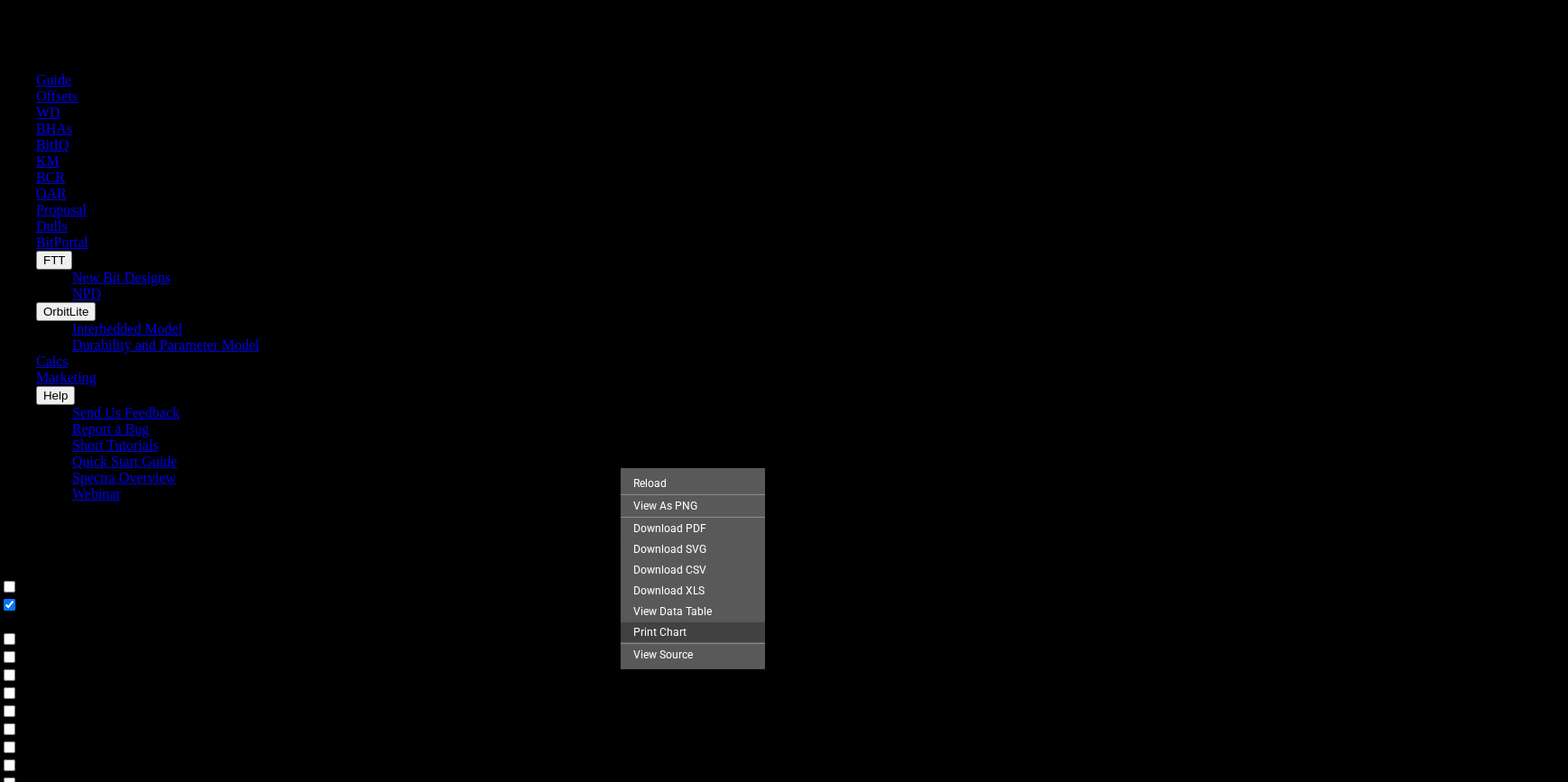
click at [670, 642] on div "Print Chart" at bounding box center [692, 632] width 145 height 21
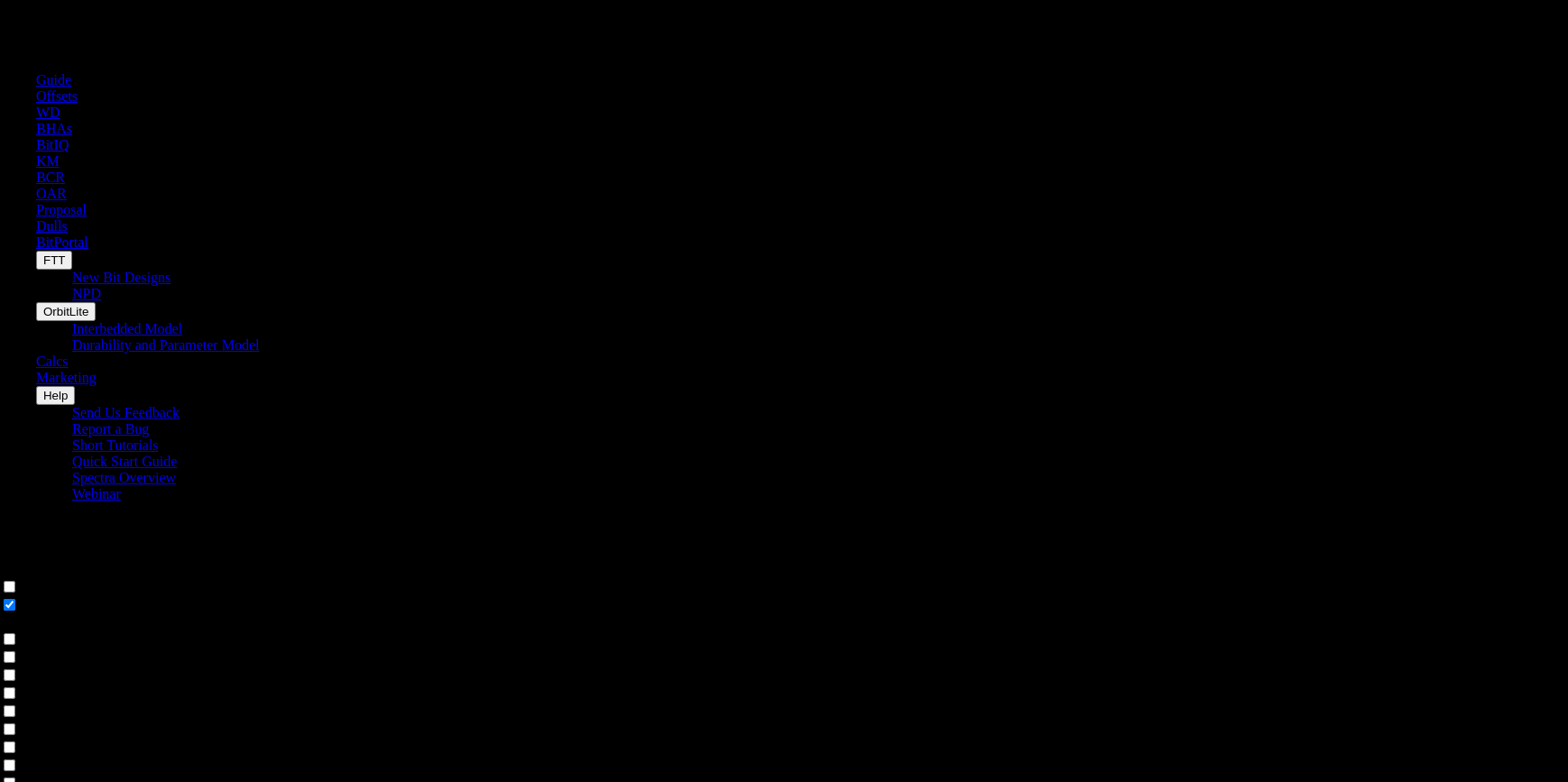
scroll to position [523, 0]
